Goal: Task Accomplishment & Management: Use online tool/utility

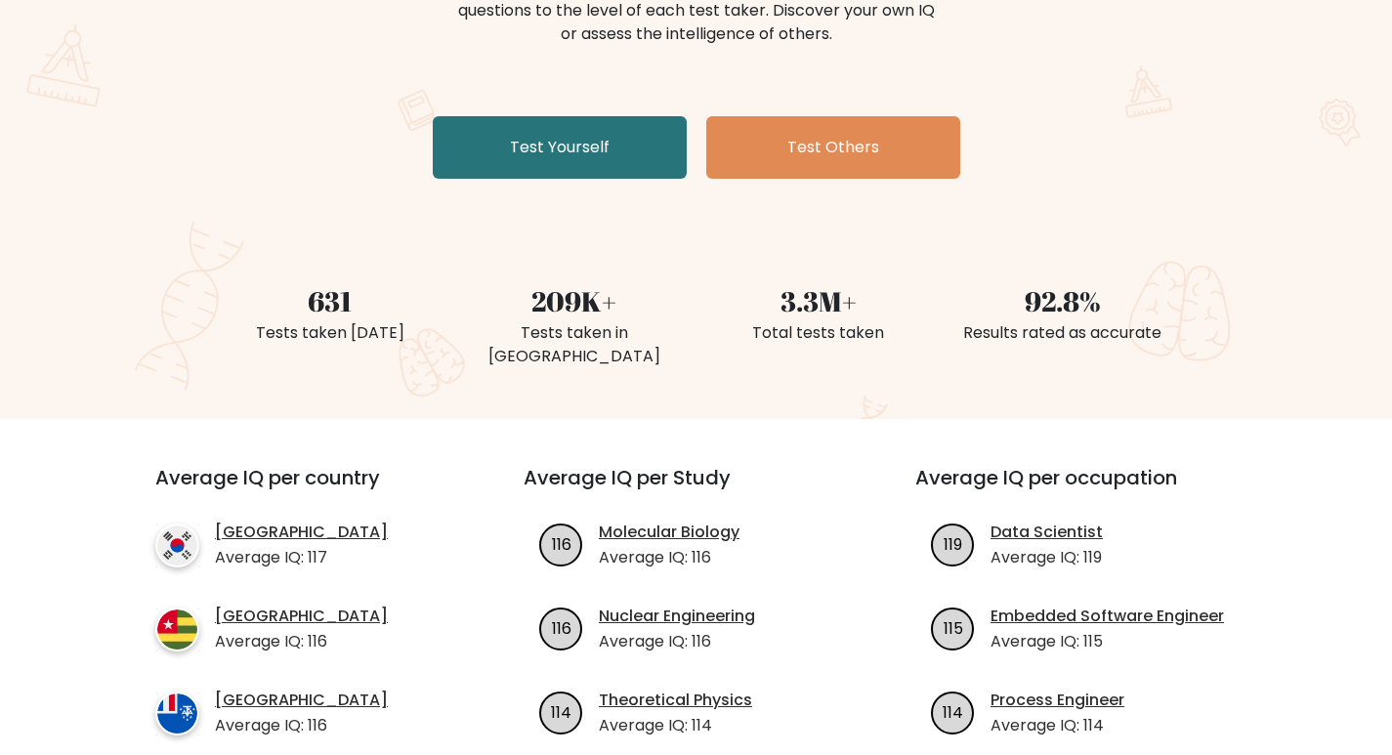
scroll to position [293, 0]
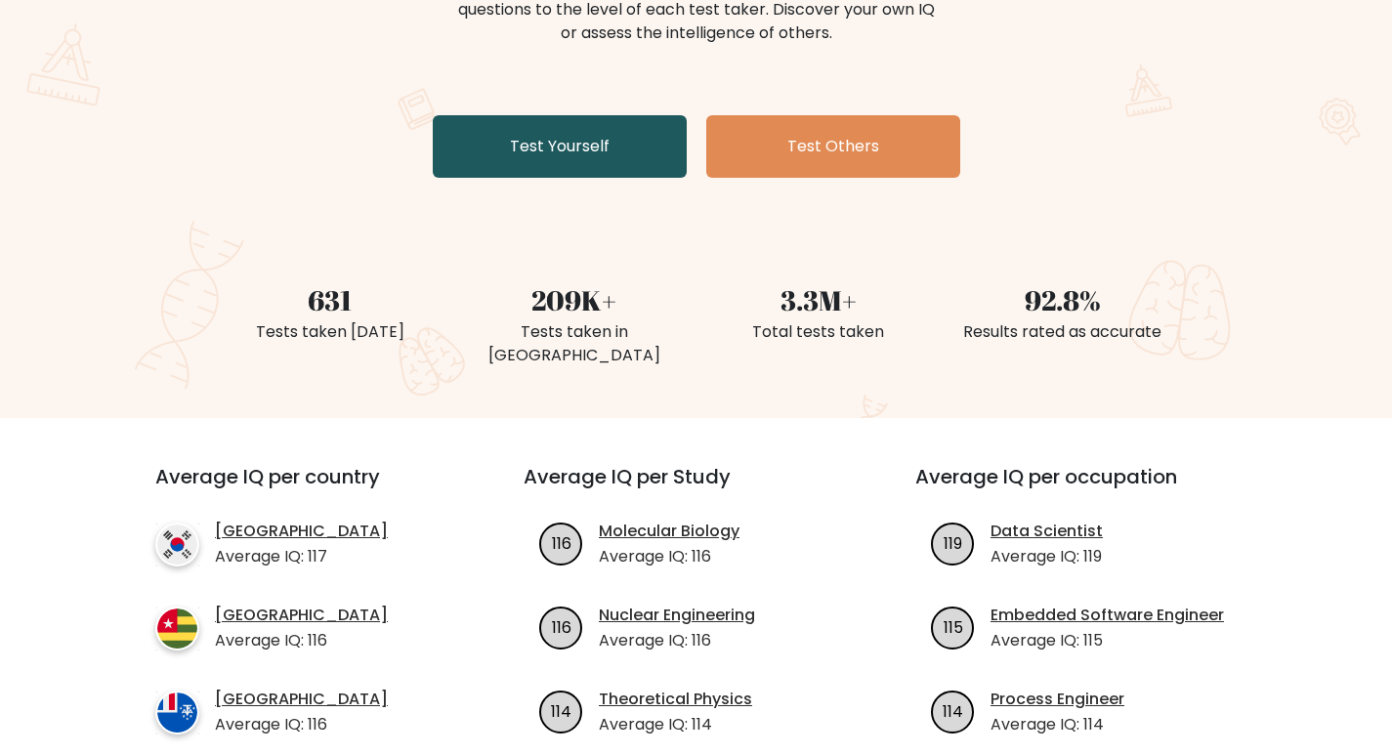
click at [552, 146] on link "Test Yourself" at bounding box center [560, 146] width 254 height 63
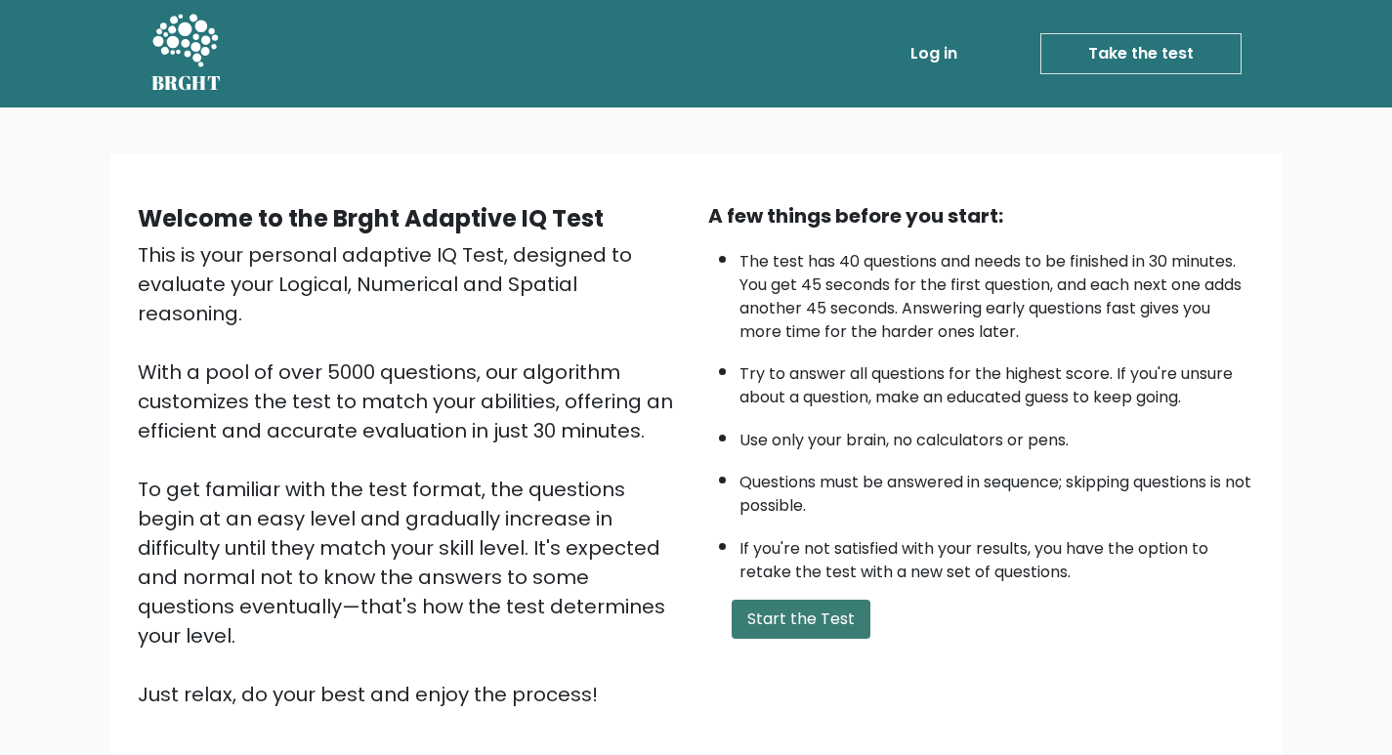
click at [839, 630] on button "Start the Test" at bounding box center [801, 619] width 139 height 39
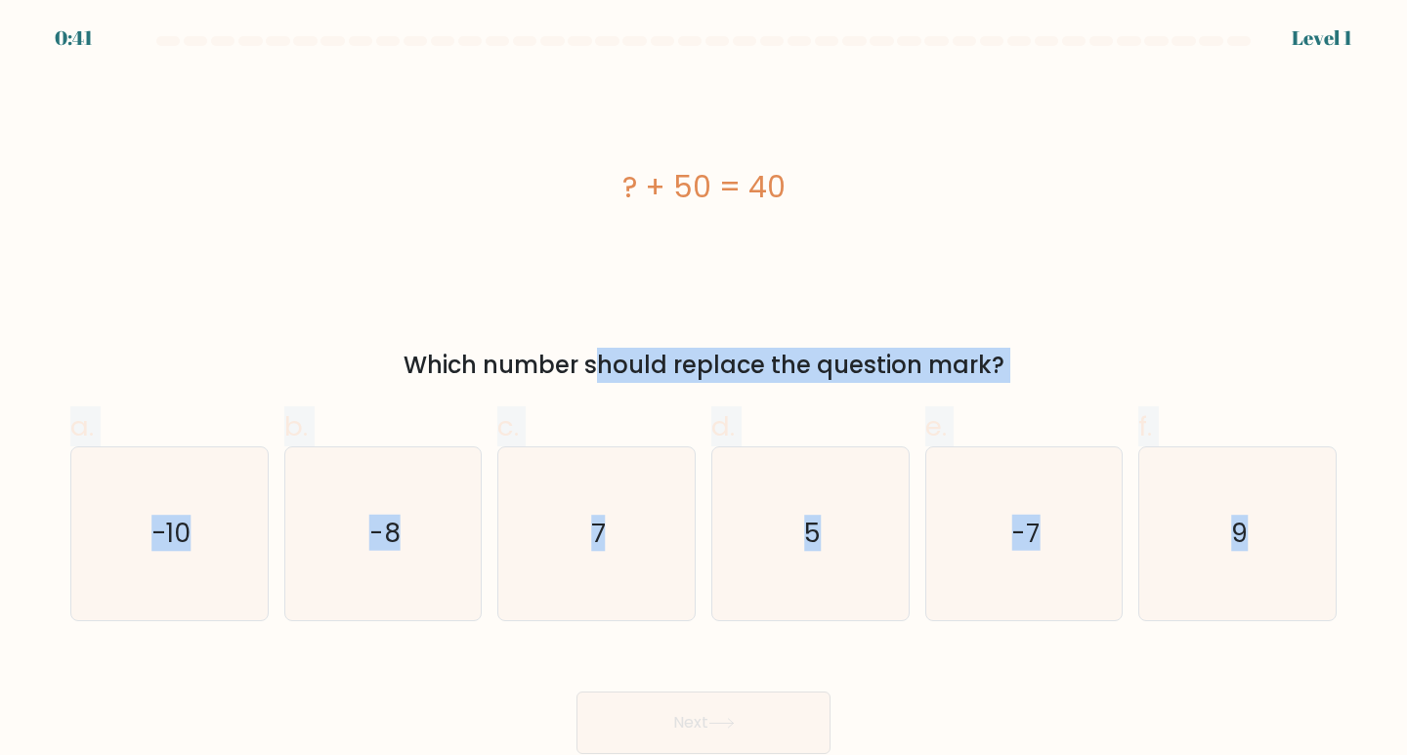
drag, startPoint x: 416, startPoint y: 354, endPoint x: 1303, endPoint y: 627, distance: 927.6
click at [1303, 627] on form "a. 7" at bounding box center [703, 395] width 1407 height 718
